Goal: Transaction & Acquisition: Purchase product/service

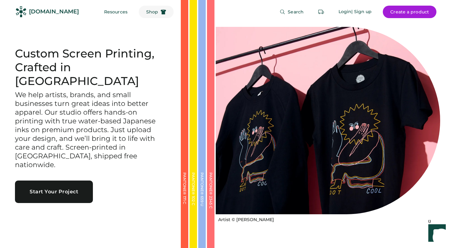
click at [146, 11] on button "Shop" at bounding box center [156, 12] width 35 height 12
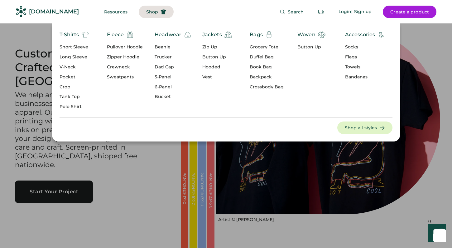
click at [80, 46] on div "Short Sleeve" at bounding box center [74, 47] width 29 height 6
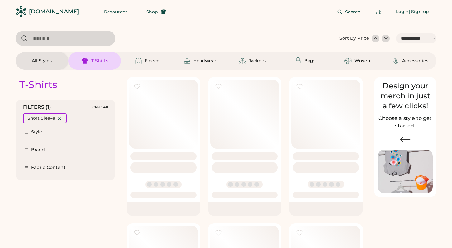
select select "*****"
select select "*"
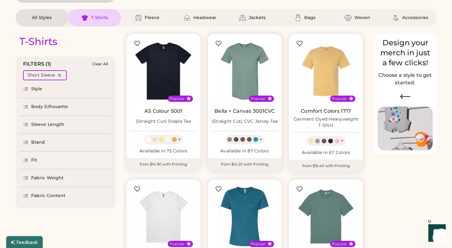
scroll to position [44, 0]
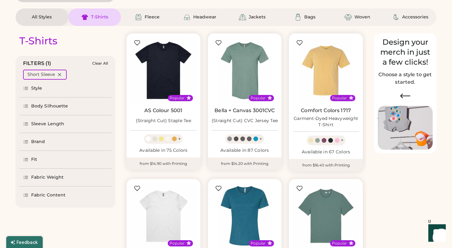
select select "*****"
select select "*"
click at [323, 68] on img at bounding box center [326, 70] width 66 height 66
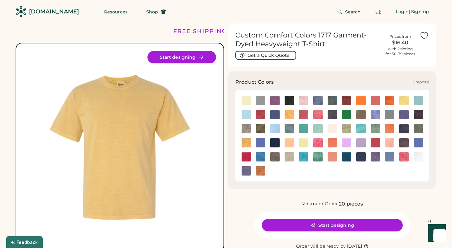
click at [418, 114] on img at bounding box center [418, 114] width 9 height 9
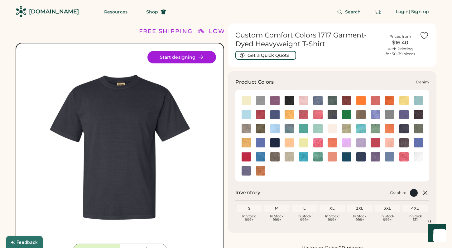
click at [334, 115] on img at bounding box center [332, 114] width 9 height 9
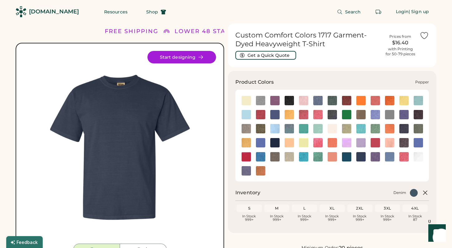
click at [403, 141] on img at bounding box center [403, 142] width 9 height 9
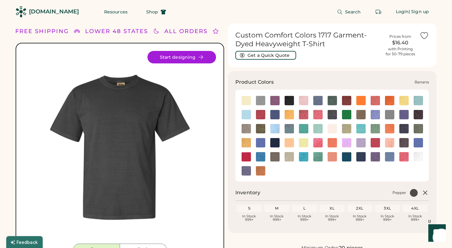
click at [245, 100] on img at bounding box center [246, 100] width 9 height 9
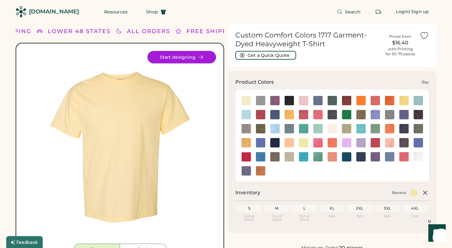
click at [261, 97] on img at bounding box center [260, 100] width 9 height 9
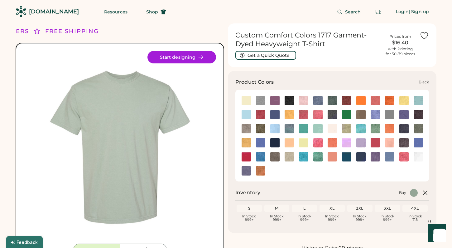
click at [287, 98] on img at bounding box center [289, 100] width 9 height 9
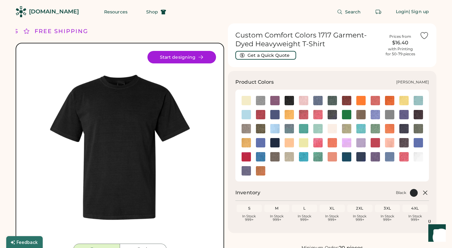
click at [273, 100] on img at bounding box center [274, 100] width 9 height 9
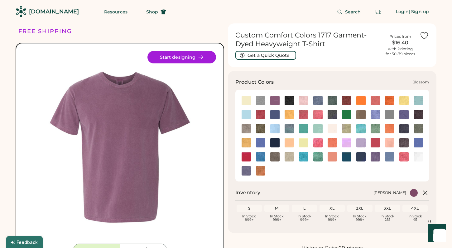
click at [303, 99] on img at bounding box center [303, 100] width 9 height 9
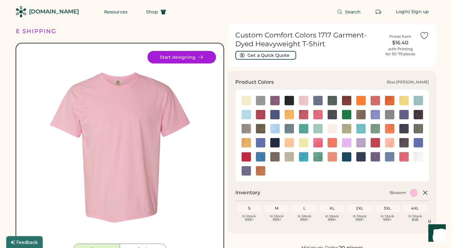
click at [319, 100] on img at bounding box center [317, 100] width 9 height 9
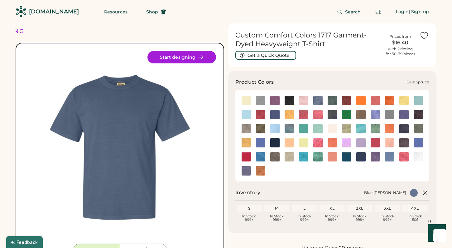
click at [331, 100] on img at bounding box center [332, 100] width 9 height 9
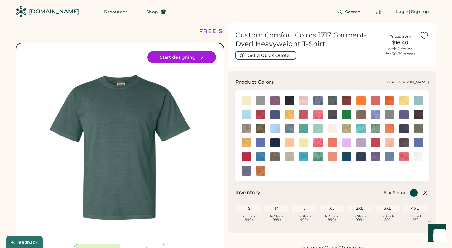
click at [317, 96] on img at bounding box center [317, 100] width 9 height 9
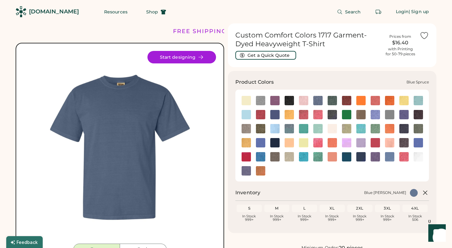
click at [333, 103] on img at bounding box center [332, 100] width 9 height 9
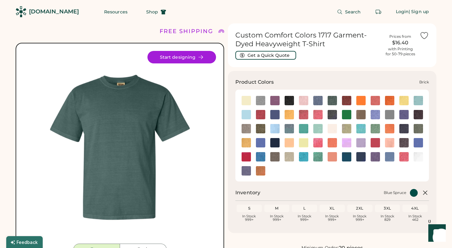
click at [345, 101] on img at bounding box center [346, 100] width 9 height 9
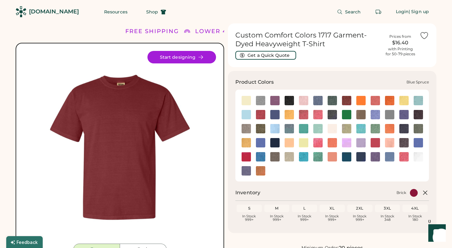
click at [333, 101] on img at bounding box center [332, 100] width 9 height 9
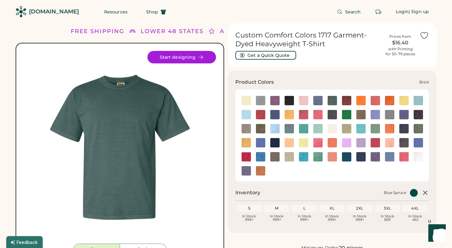
click at [345, 102] on img at bounding box center [346, 100] width 9 height 9
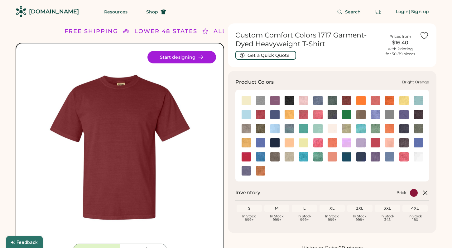
click at [361, 101] on img at bounding box center [360, 100] width 9 height 9
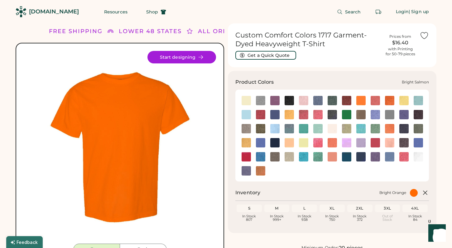
click at [374, 101] on img at bounding box center [375, 100] width 9 height 9
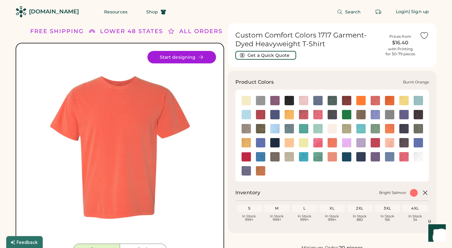
click at [388, 101] on img at bounding box center [389, 100] width 9 height 9
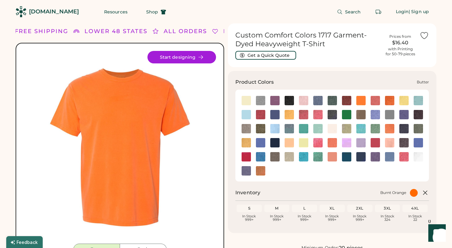
click at [406, 102] on img at bounding box center [403, 100] width 9 height 9
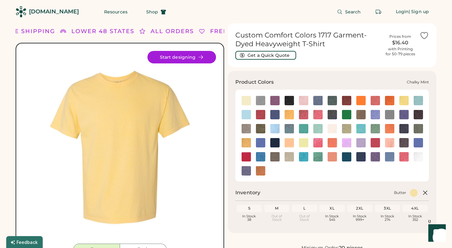
click at [417, 101] on img at bounding box center [418, 100] width 9 height 9
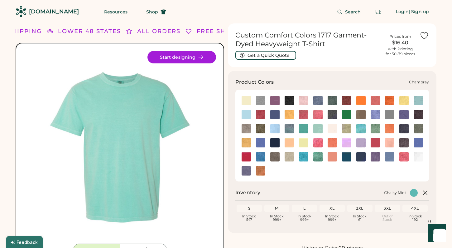
click at [246, 112] on img at bounding box center [246, 114] width 9 height 9
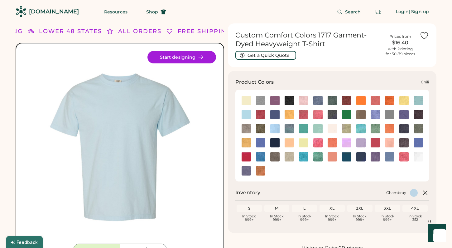
click at [261, 115] on img at bounding box center [260, 114] width 9 height 9
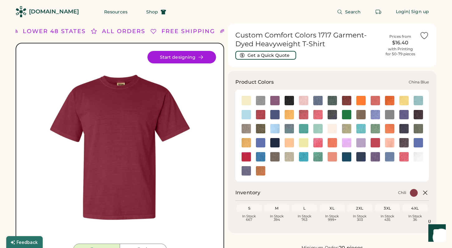
click at [274, 114] on img at bounding box center [274, 114] width 9 height 9
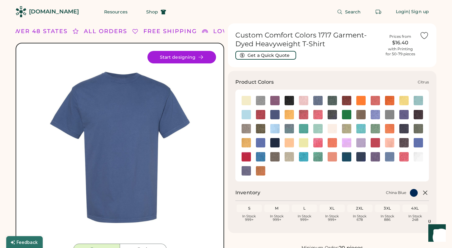
click at [289, 115] on img at bounding box center [289, 114] width 9 height 9
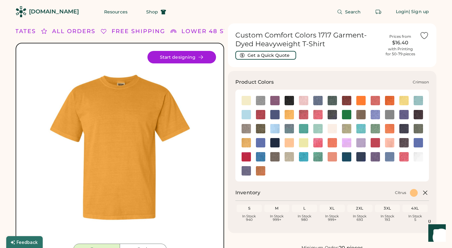
click at [305, 114] on img at bounding box center [303, 114] width 9 height 9
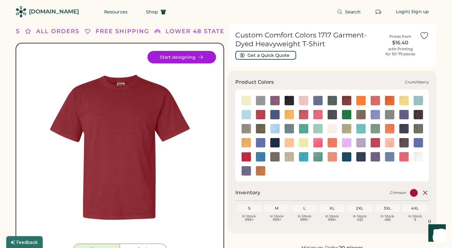
click at [318, 114] on img at bounding box center [317, 114] width 9 height 9
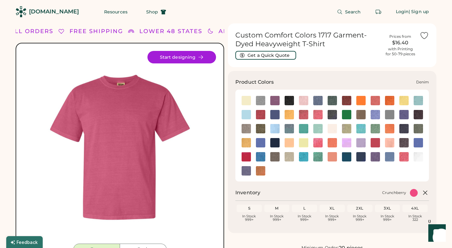
click at [332, 114] on img at bounding box center [332, 114] width 9 height 9
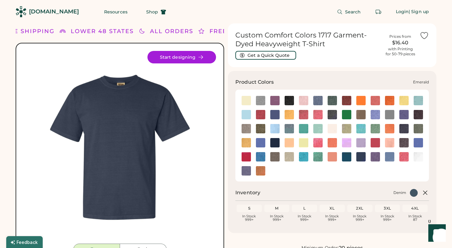
click at [345, 113] on img at bounding box center [346, 114] width 9 height 9
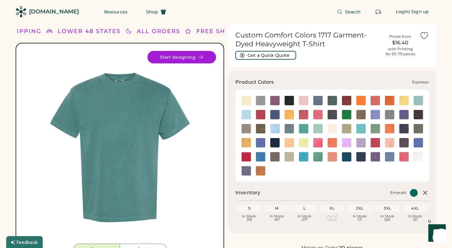
click at [361, 113] on img at bounding box center [360, 114] width 9 height 9
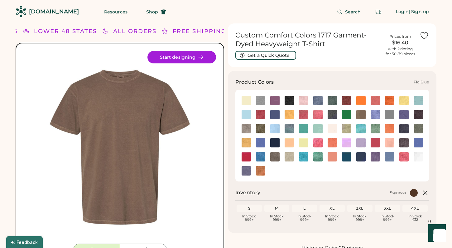
click at [374, 115] on img at bounding box center [375, 114] width 9 height 9
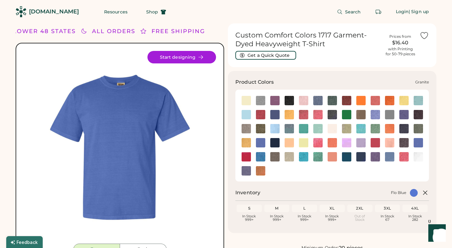
click at [386, 116] on img at bounding box center [389, 114] width 9 height 9
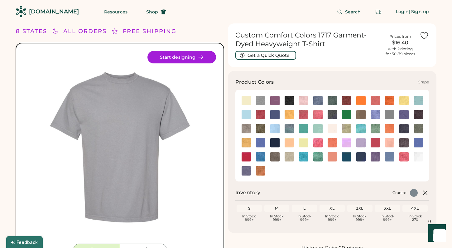
click at [404, 113] on img at bounding box center [403, 114] width 9 height 9
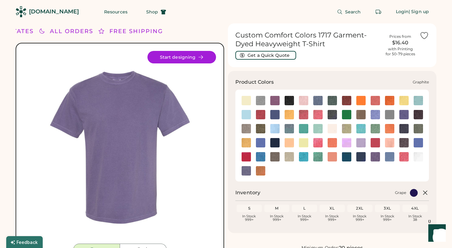
click at [420, 112] on img at bounding box center [418, 114] width 9 height 9
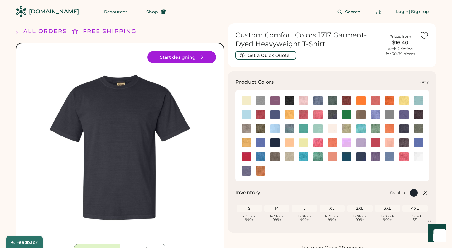
click at [244, 128] on img at bounding box center [246, 128] width 9 height 9
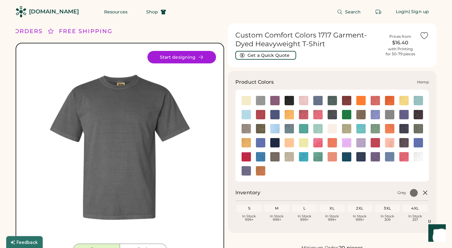
click at [262, 128] on img at bounding box center [260, 128] width 9 height 9
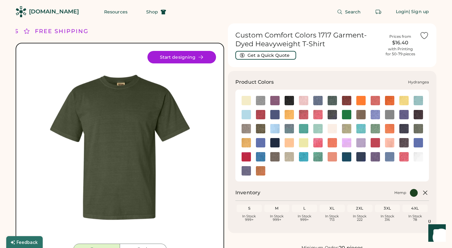
click at [274, 128] on img at bounding box center [274, 128] width 9 height 9
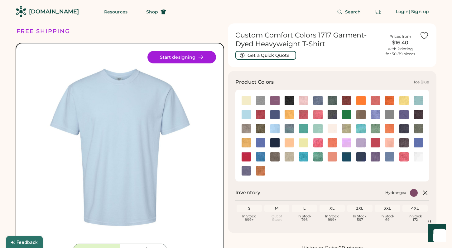
click at [288, 128] on img at bounding box center [289, 128] width 9 height 9
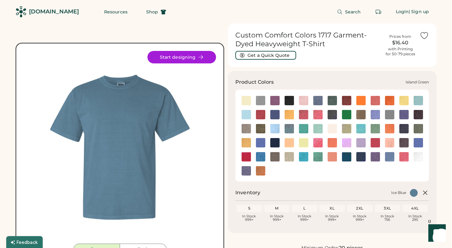
click at [304, 129] on img at bounding box center [303, 128] width 9 height 9
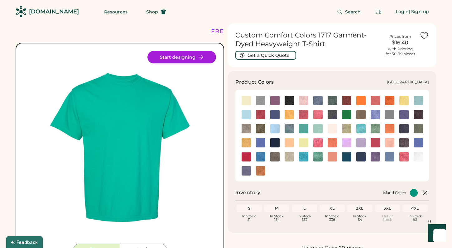
click at [314, 130] on img at bounding box center [317, 128] width 9 height 9
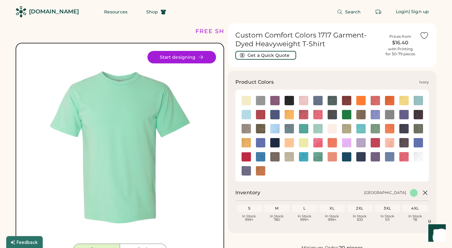
click at [330, 132] on img at bounding box center [332, 128] width 9 height 9
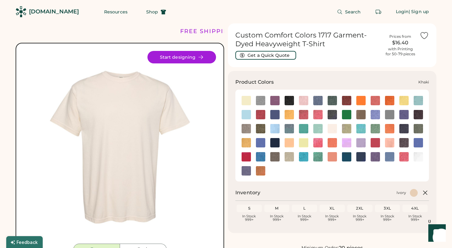
click at [349, 129] on img at bounding box center [346, 128] width 9 height 9
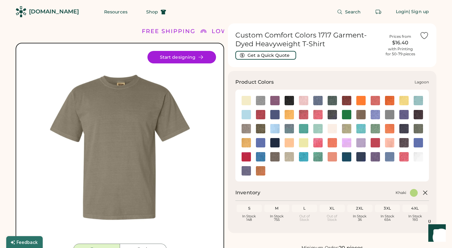
click at [362, 128] on img at bounding box center [360, 128] width 9 height 9
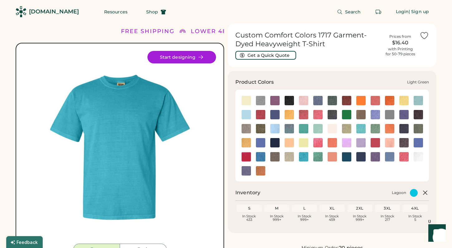
click at [375, 129] on img at bounding box center [375, 128] width 9 height 9
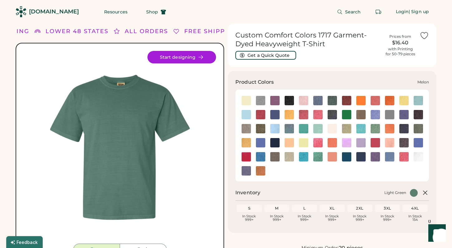
click at [388, 125] on img at bounding box center [389, 128] width 9 height 9
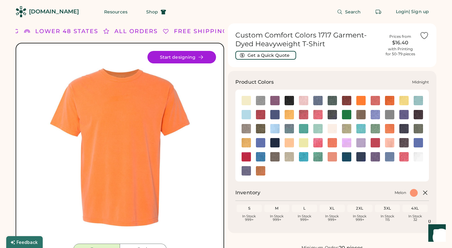
click at [403, 128] on img at bounding box center [403, 128] width 9 height 9
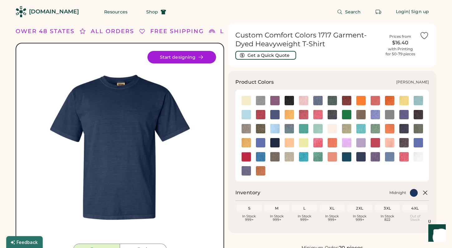
click at [418, 128] on img at bounding box center [418, 128] width 9 height 9
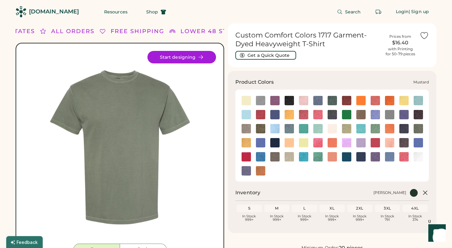
click at [245, 141] on img at bounding box center [246, 142] width 9 height 9
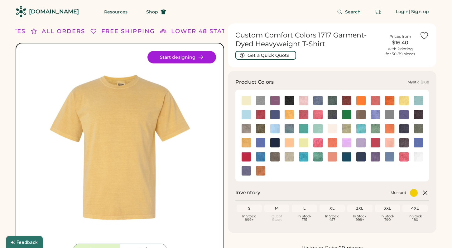
click at [260, 142] on img at bounding box center [260, 142] width 9 height 9
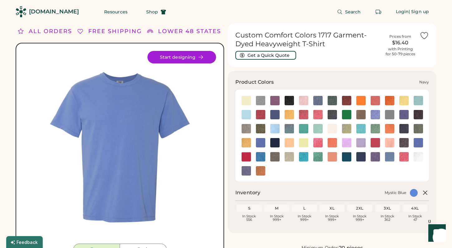
click at [276, 142] on img at bounding box center [274, 142] width 9 height 9
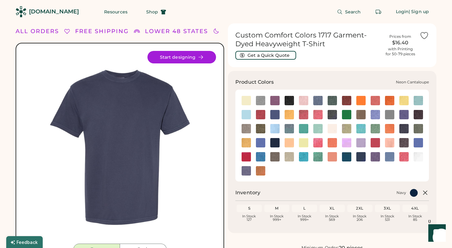
click at [289, 142] on img at bounding box center [289, 142] width 9 height 9
click at [290, 143] on img at bounding box center [289, 142] width 9 height 9
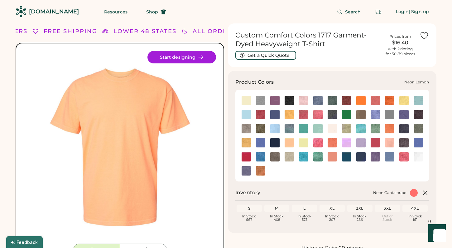
click at [303, 142] on img at bounding box center [303, 142] width 9 height 9
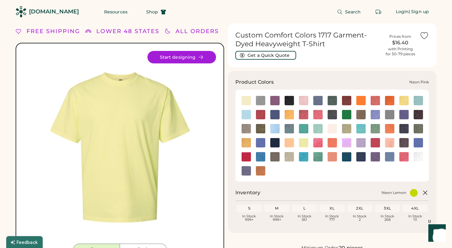
click at [316, 144] on img at bounding box center [317, 142] width 9 height 9
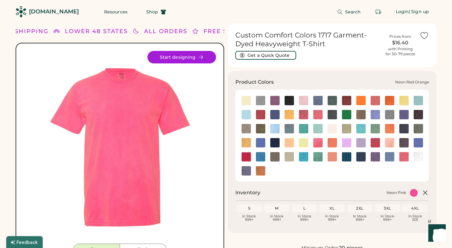
click at [331, 144] on img at bounding box center [332, 142] width 9 height 9
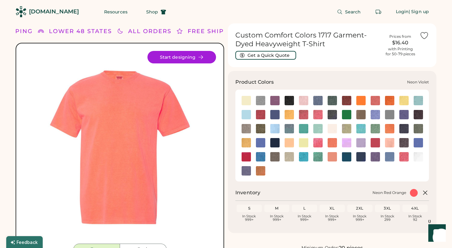
click at [344, 142] on img at bounding box center [346, 142] width 9 height 9
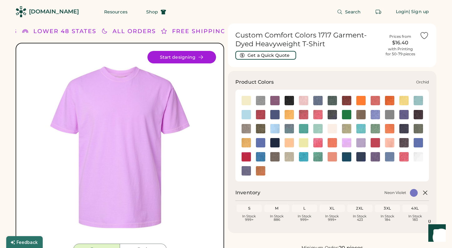
click at [361, 141] on img at bounding box center [360, 142] width 9 height 9
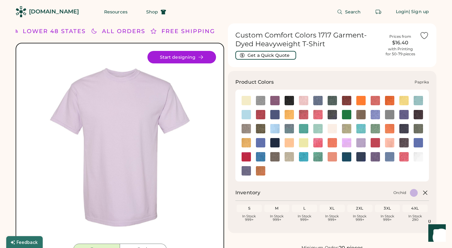
click at [375, 144] on img at bounding box center [375, 142] width 9 height 9
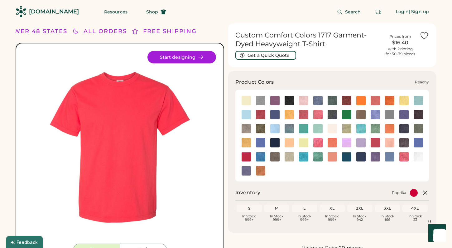
click at [387, 142] on img at bounding box center [389, 142] width 9 height 9
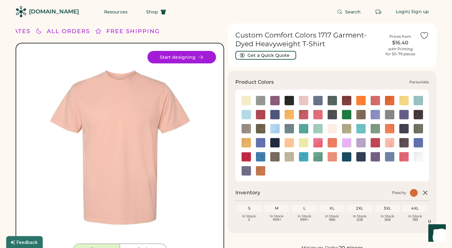
click at [416, 141] on img at bounding box center [418, 142] width 9 height 9
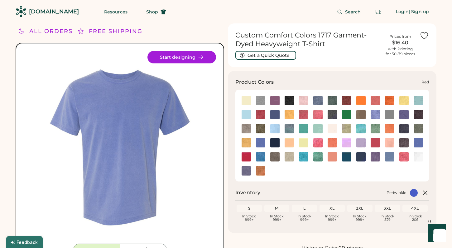
click at [247, 155] on img at bounding box center [246, 156] width 9 height 9
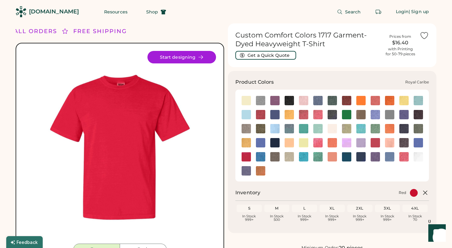
click at [263, 156] on img at bounding box center [260, 156] width 9 height 9
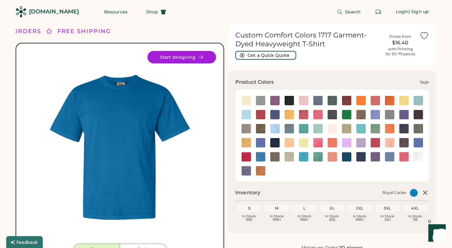
click at [275, 154] on img at bounding box center [274, 156] width 9 height 9
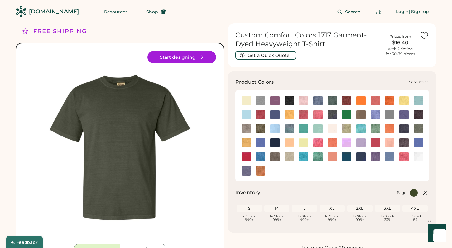
click at [288, 158] on img at bounding box center [289, 156] width 9 height 9
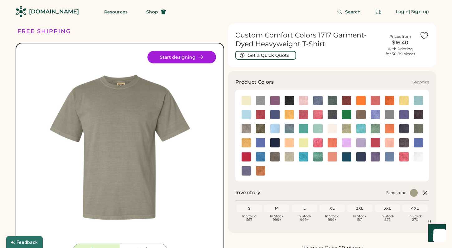
click at [303, 157] on img at bounding box center [303, 156] width 9 height 9
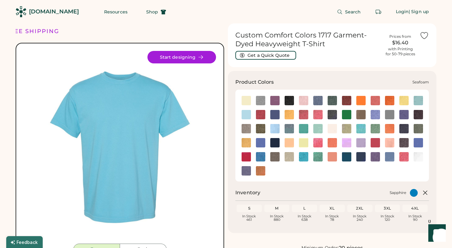
click at [318, 157] on img at bounding box center [317, 156] width 9 height 9
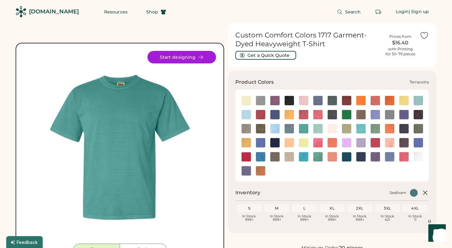
click at [334, 158] on img at bounding box center [332, 156] width 9 height 9
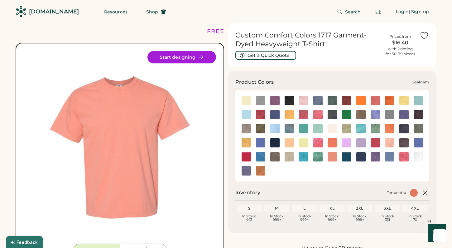
click at [319, 156] on img at bounding box center [317, 156] width 9 height 9
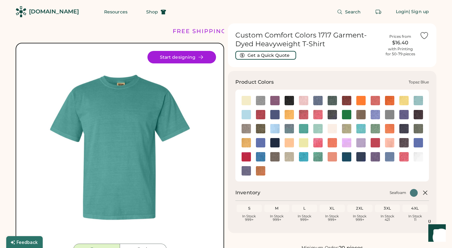
click at [347, 156] on img at bounding box center [346, 156] width 9 height 9
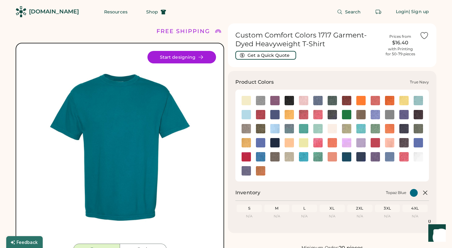
click at [362, 154] on img at bounding box center [360, 156] width 9 height 9
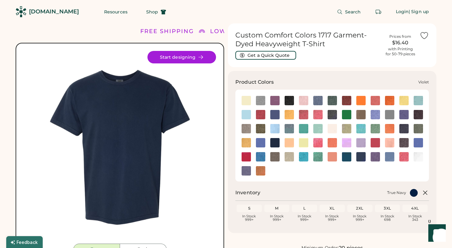
click at [377, 154] on img at bounding box center [375, 156] width 9 height 9
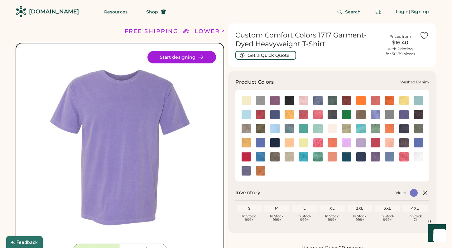
click at [392, 155] on img at bounding box center [389, 156] width 9 height 9
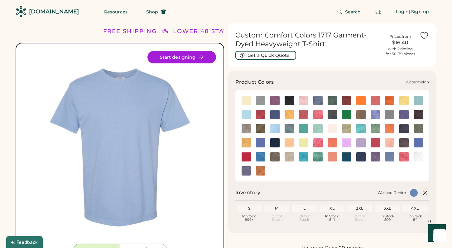
click at [403, 154] on img at bounding box center [403, 156] width 9 height 9
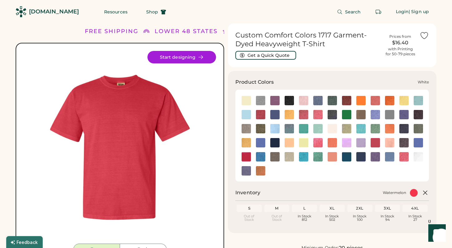
click at [417, 157] on img at bounding box center [418, 156] width 9 height 9
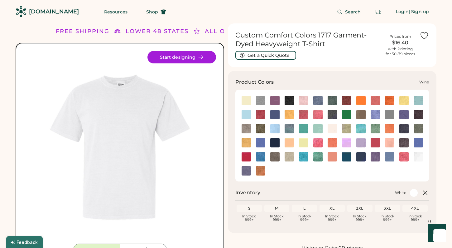
click at [247, 170] on img at bounding box center [246, 170] width 9 height 9
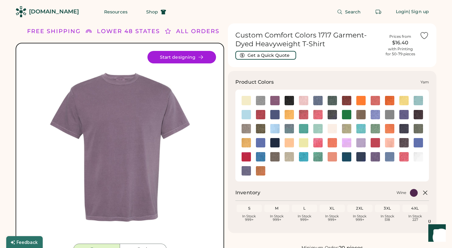
click at [260, 170] on img at bounding box center [260, 170] width 9 height 9
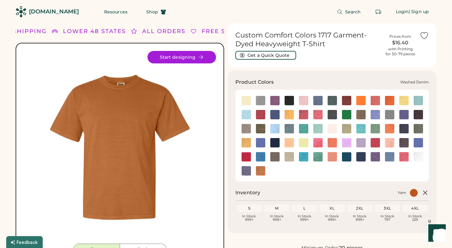
click at [387, 153] on img at bounding box center [389, 156] width 9 height 9
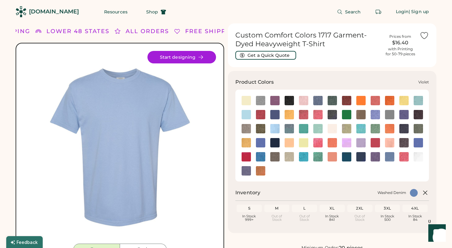
click at [375, 155] on img at bounding box center [375, 156] width 9 height 9
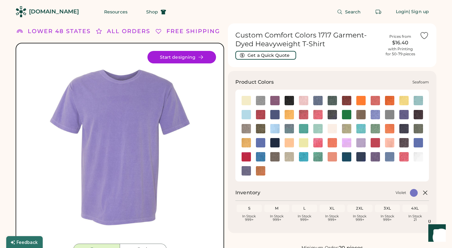
click at [316, 155] on img at bounding box center [317, 156] width 9 height 9
